Goal: Task Accomplishment & Management: Complete application form

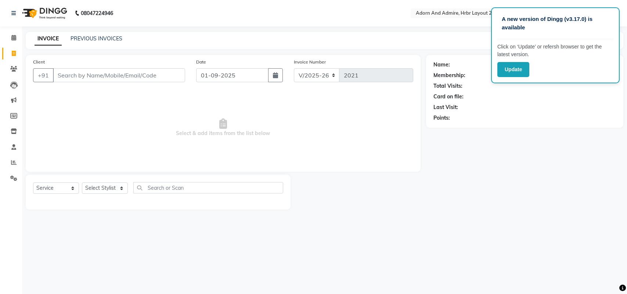
select select "7203"
select select "service"
click at [527, 70] on button "Update" at bounding box center [514, 69] width 32 height 15
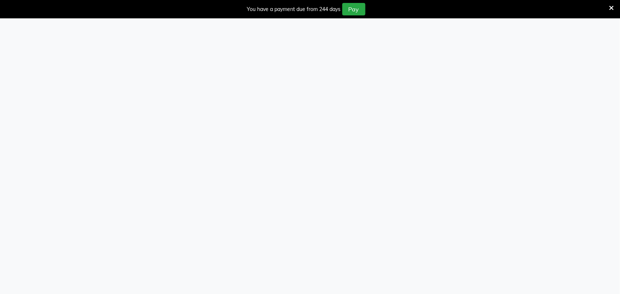
select select "service"
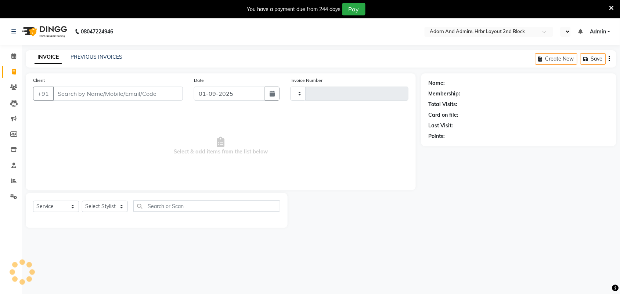
type input "2021"
select select "en"
select select "7203"
click at [613, 6] on icon at bounding box center [612, 8] width 5 height 7
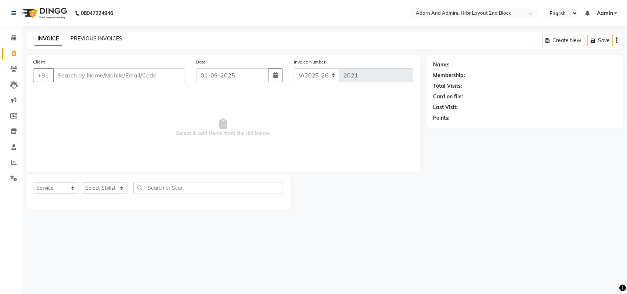
click at [95, 37] on link "PREVIOUS INVOICES" at bounding box center [97, 38] width 52 height 7
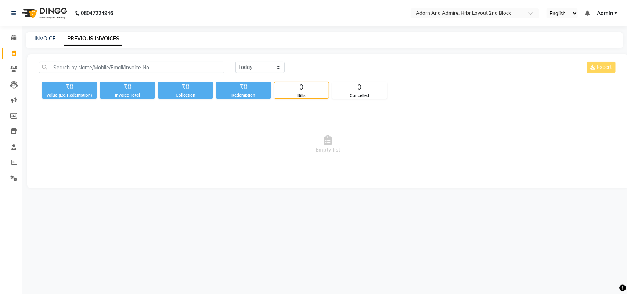
click at [10, 49] on link "Invoice" at bounding box center [11, 54] width 18 height 12
select select "service"
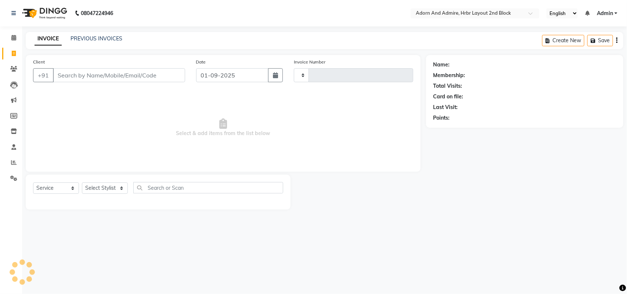
type input "2021"
select select "7203"
click at [160, 76] on input "Client" at bounding box center [119, 75] width 132 height 14
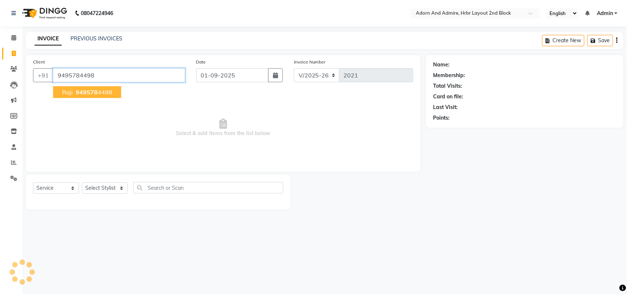
type input "9495784498"
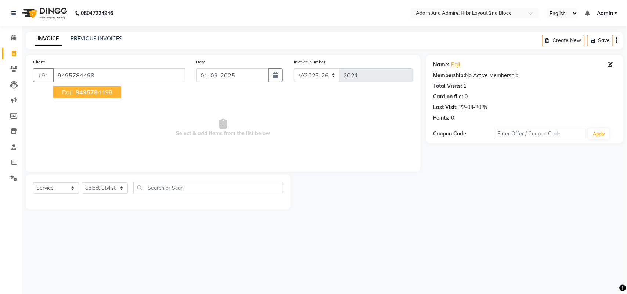
click at [107, 91] on ngb-highlight "949578 4498" at bounding box center [93, 92] width 38 height 7
click at [12, 74] on link "Clients" at bounding box center [11, 69] width 18 height 12
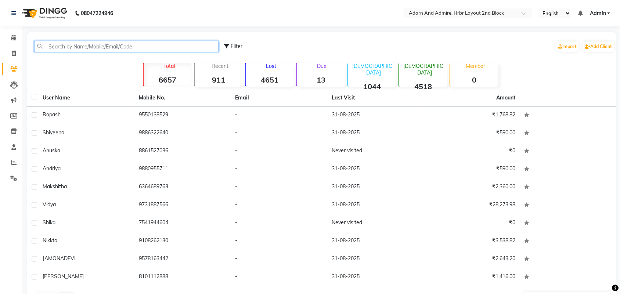
click at [128, 45] on input "text" at bounding box center [126, 46] width 184 height 11
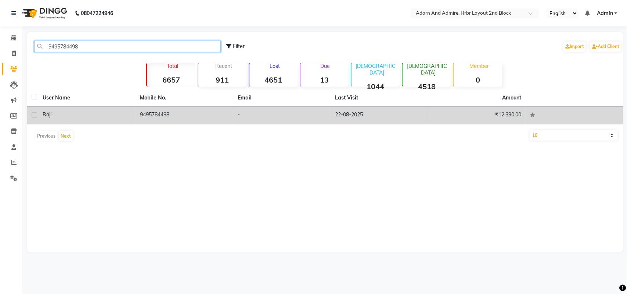
type input "9495784498"
click at [147, 110] on td "9495784498" at bounding box center [185, 116] width 98 height 18
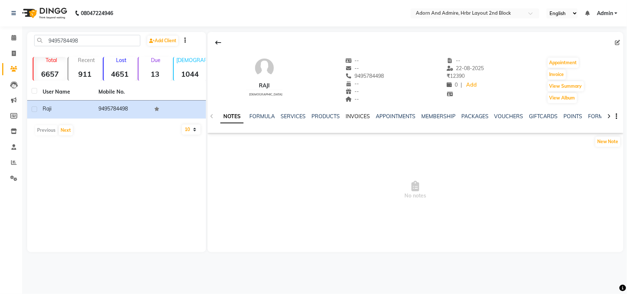
click at [361, 116] on link "INVOICES" at bounding box center [358, 116] width 24 height 7
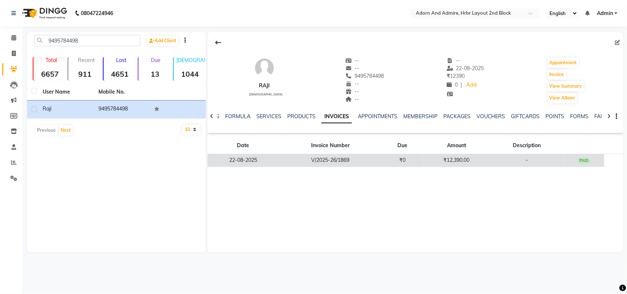
click at [338, 160] on td "V/2025-26/1869" at bounding box center [331, 160] width 104 height 13
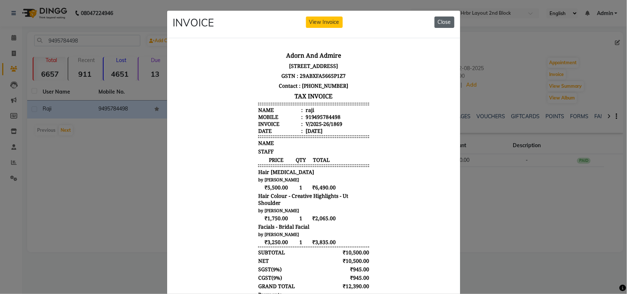
click at [447, 22] on button "Close" at bounding box center [445, 22] width 20 height 11
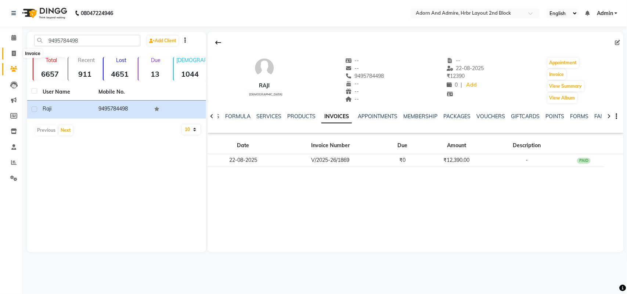
click at [14, 50] on span at bounding box center [13, 54] width 13 height 8
select select "service"
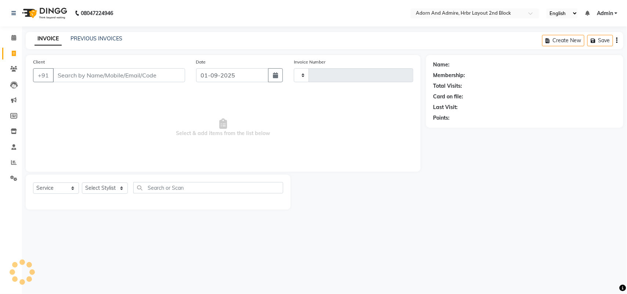
type input "2021"
select select "7203"
click at [107, 184] on select "Select Stylist ajay [PERSON_NAME] [PERSON_NAME] [PERSON_NAME] [PERSON_NAME] [PE…" at bounding box center [105, 188] width 46 height 11
select select "61580"
click at [82, 183] on select "Select Stylist ajay [PERSON_NAME] [PERSON_NAME] [PERSON_NAME] [PERSON_NAME] [PE…" at bounding box center [105, 188] width 46 height 11
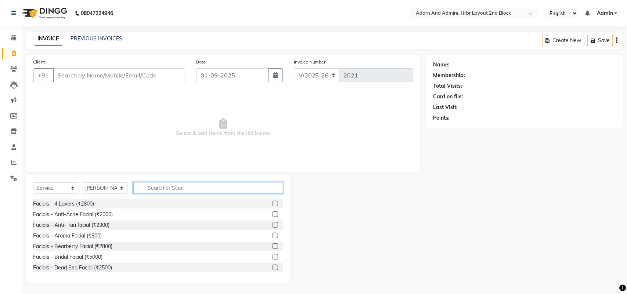
click at [165, 190] on input "text" at bounding box center [208, 187] width 150 height 11
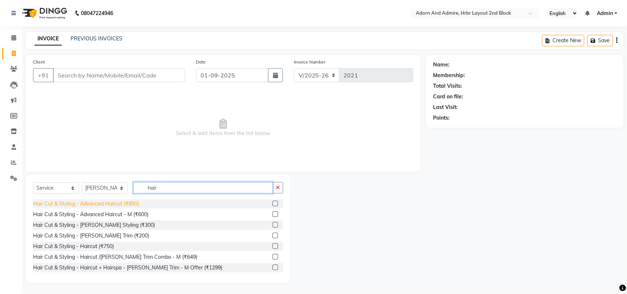
type input "hair"
click at [139, 205] on div "Hair Cut & Styling - Advanced Haircut (₹850)" at bounding box center [86, 204] width 106 height 8
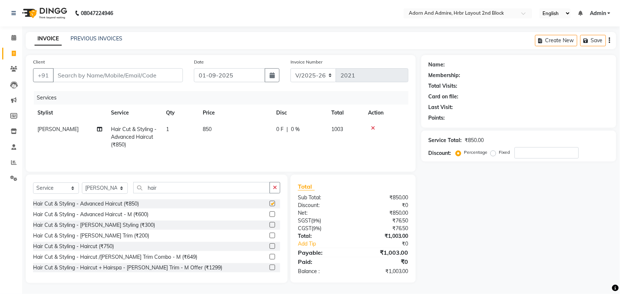
checkbox input "false"
drag, startPoint x: 167, startPoint y: 184, endPoint x: 142, endPoint y: 190, distance: 25.9
click at [142, 190] on input "hair" at bounding box center [201, 187] width 137 height 11
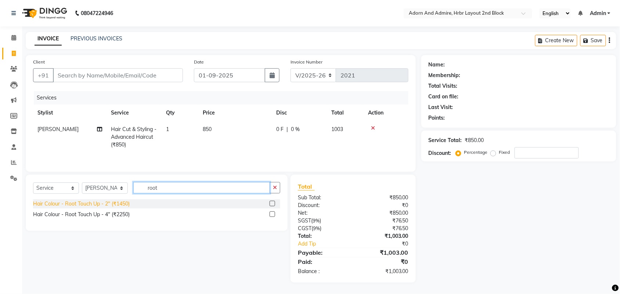
type input "root"
click at [101, 204] on div "Hair Colour - Root Touch Up - 2" (₹1450)" at bounding box center [81, 204] width 97 height 8
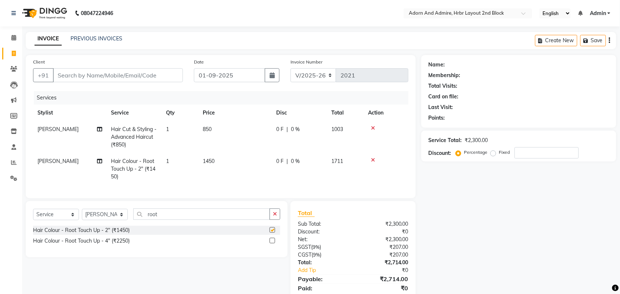
checkbox input "false"
click at [139, 63] on div "Client +91" at bounding box center [108, 73] width 161 height 30
click at [137, 71] on input "Client" at bounding box center [118, 75] width 130 height 14
click at [211, 127] on span "850" at bounding box center [207, 129] width 9 height 7
select select "61580"
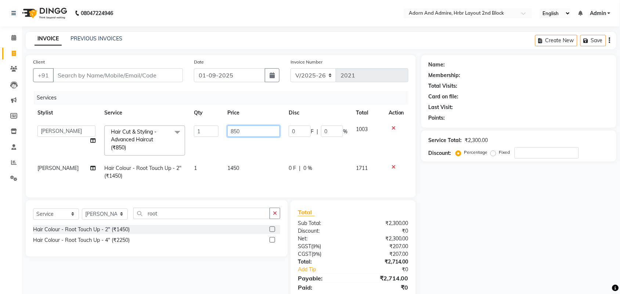
drag, startPoint x: 238, startPoint y: 129, endPoint x: 219, endPoint y: 131, distance: 19.2
click at [227, 131] on input "850" at bounding box center [253, 131] width 53 height 11
type input "999"
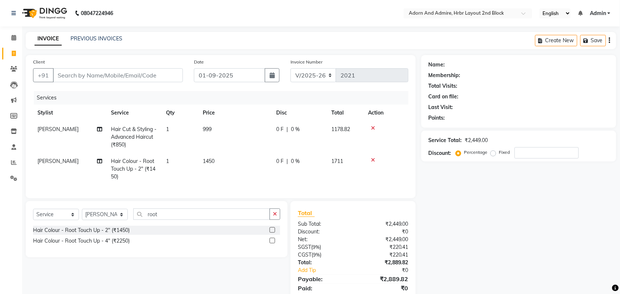
click at [508, 202] on div "Name: Membership: Total Visits: Card on file: Last Visit: Points: Service Total…" at bounding box center [522, 182] width 201 height 254
click at [144, 78] on input "Client" at bounding box center [118, 75] width 130 height 14
type input "9"
type input "0"
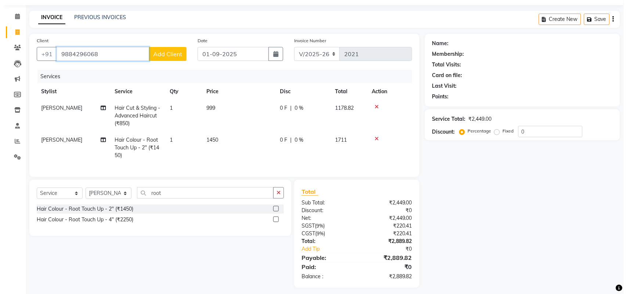
scroll to position [33, 0]
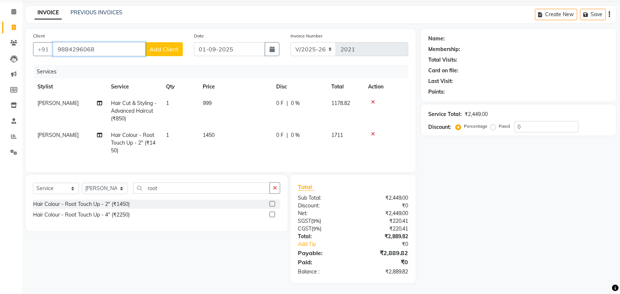
type input "9884296068"
click at [176, 46] on span "Add Client" at bounding box center [164, 49] width 29 height 7
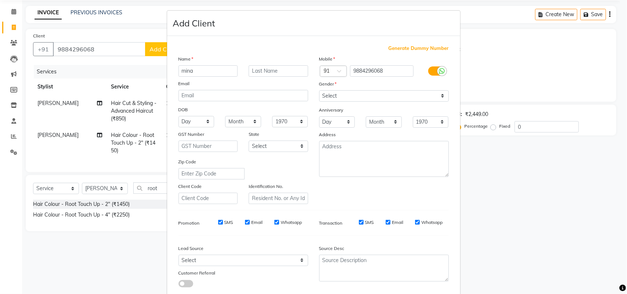
type input "mina"
drag, startPoint x: 358, startPoint y: 96, endPoint x: 358, endPoint y: 100, distance: 4.0
click at [358, 96] on select "Select [DEMOGRAPHIC_DATA] [DEMOGRAPHIC_DATA] Other Prefer Not To Say" at bounding box center [384, 95] width 130 height 11
select select "[DEMOGRAPHIC_DATA]"
click at [319, 90] on select "Select [DEMOGRAPHIC_DATA] [DEMOGRAPHIC_DATA] Other Prefer Not To Say" at bounding box center [384, 95] width 130 height 11
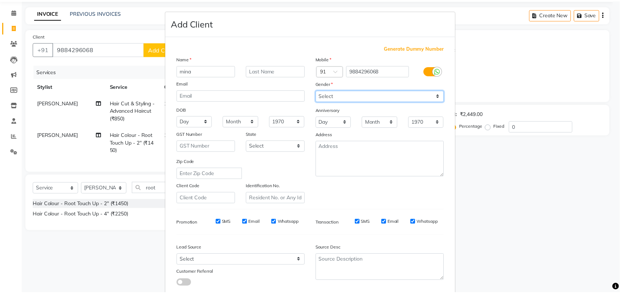
scroll to position [42, 0]
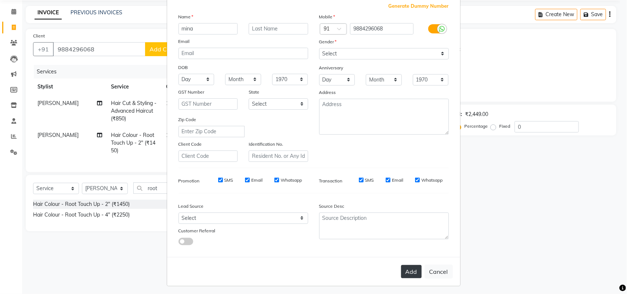
click at [405, 266] on button "Add" at bounding box center [411, 271] width 21 height 13
select select
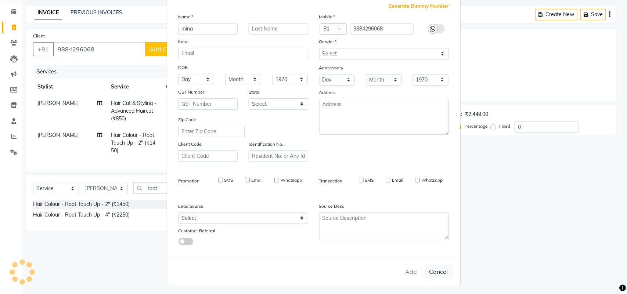
select select
checkbox input "false"
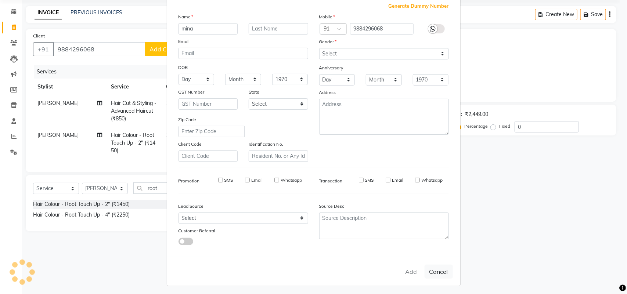
checkbox input "false"
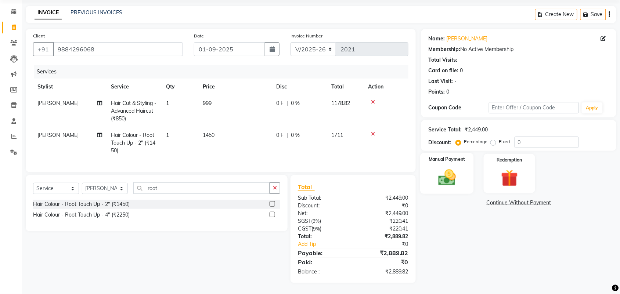
click at [440, 176] on img at bounding box center [447, 178] width 29 height 20
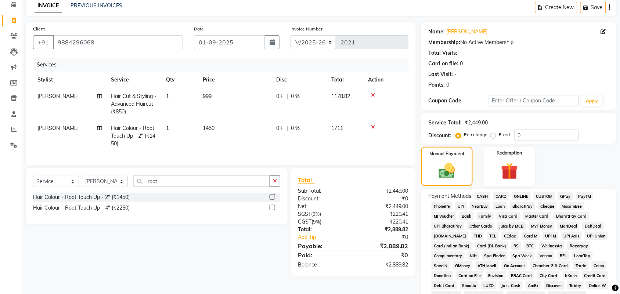
click at [560, 196] on span "GPay" at bounding box center [565, 196] width 15 height 8
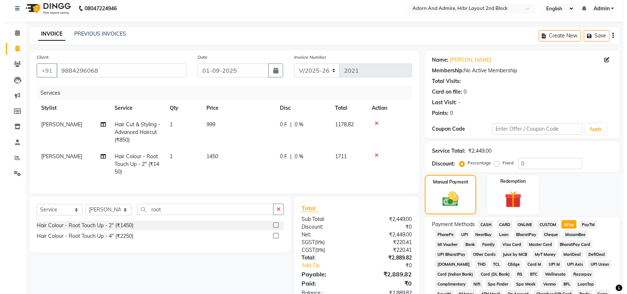
scroll to position [0, 0]
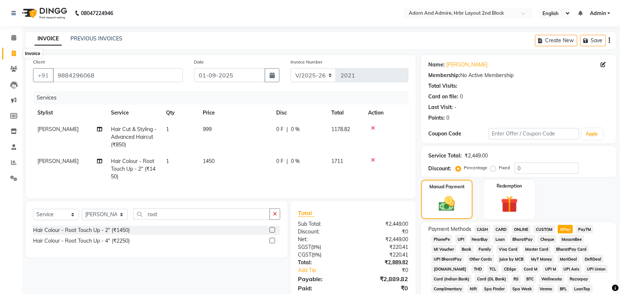
click at [16, 52] on span at bounding box center [13, 54] width 13 height 8
select select "service"
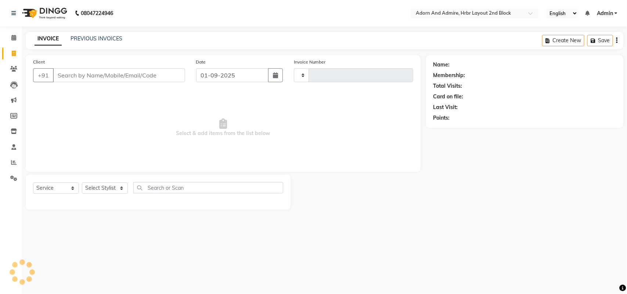
type input "2021"
select select "7203"
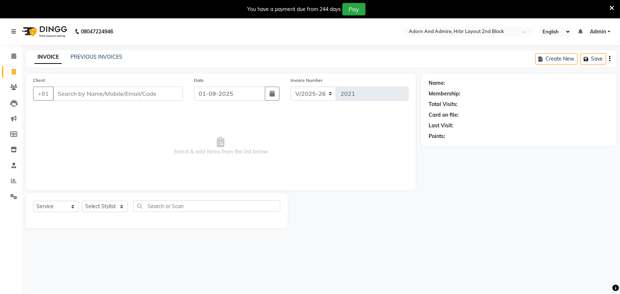
select select "7203"
select select "service"
